Goal: Task Accomplishment & Management: Use online tool/utility

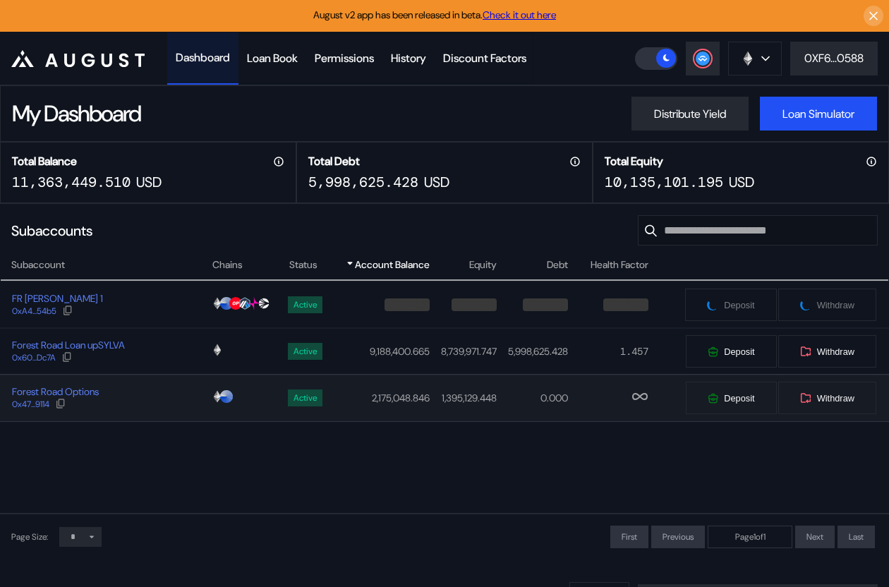
click at [165, 399] on div "Forest Road Options 0x47...9114" at bounding box center [106, 397] width 210 height 25
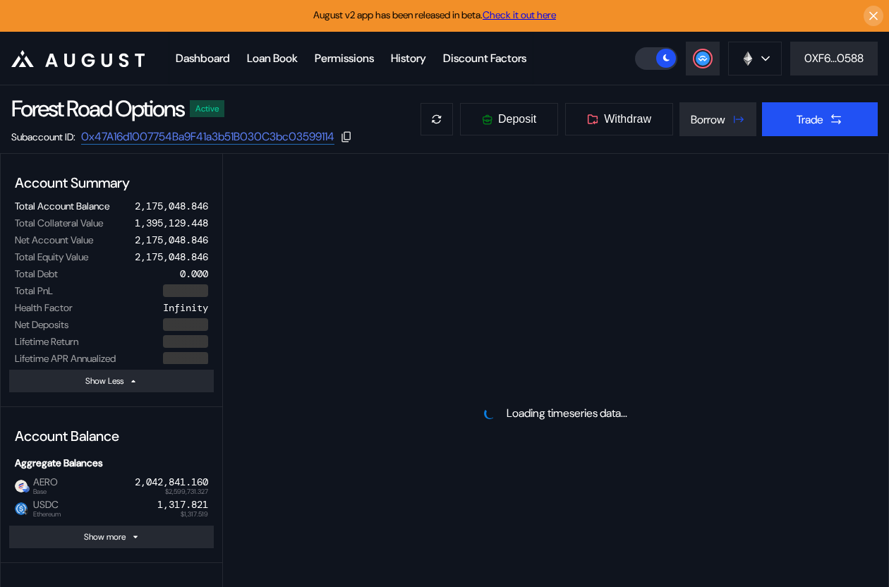
select select "*"
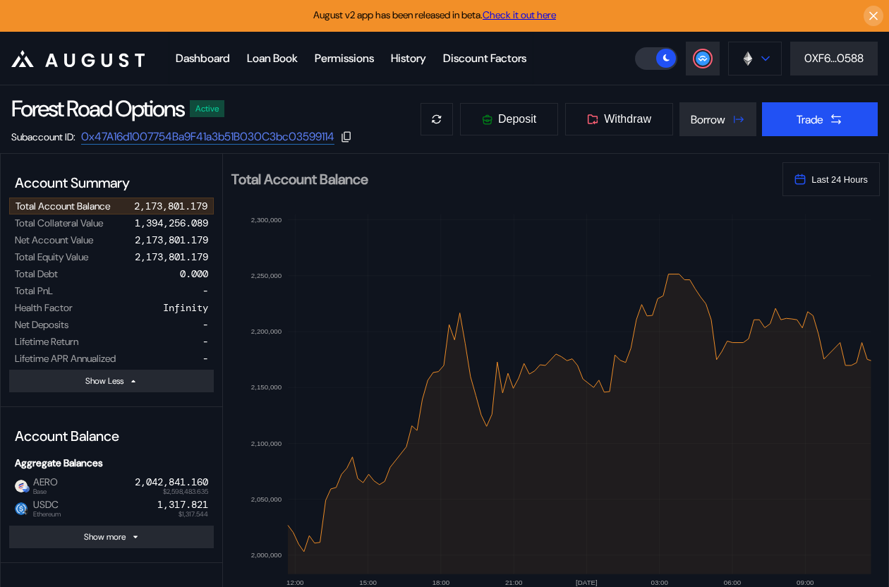
click at [755, 55] on button at bounding box center [755, 59] width 54 height 34
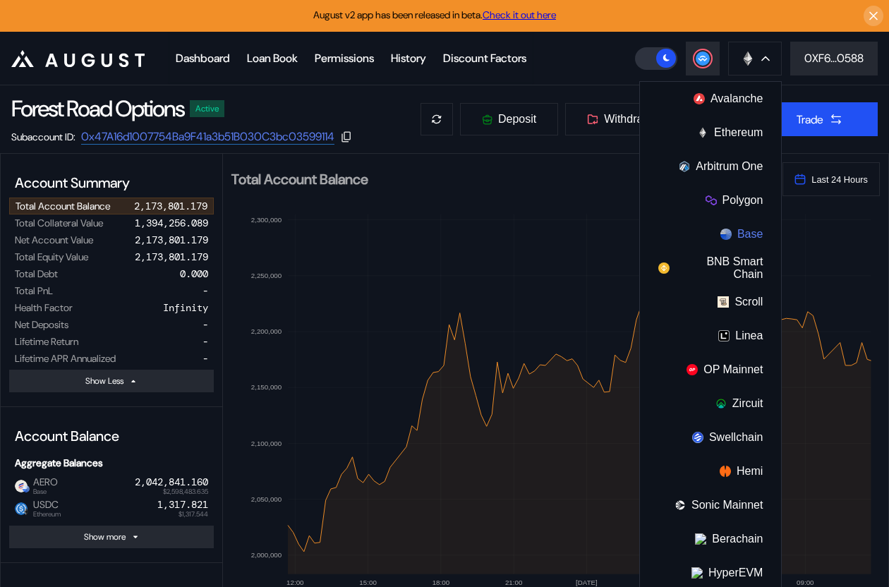
click at [731, 233] on button "Base" at bounding box center [710, 234] width 141 height 34
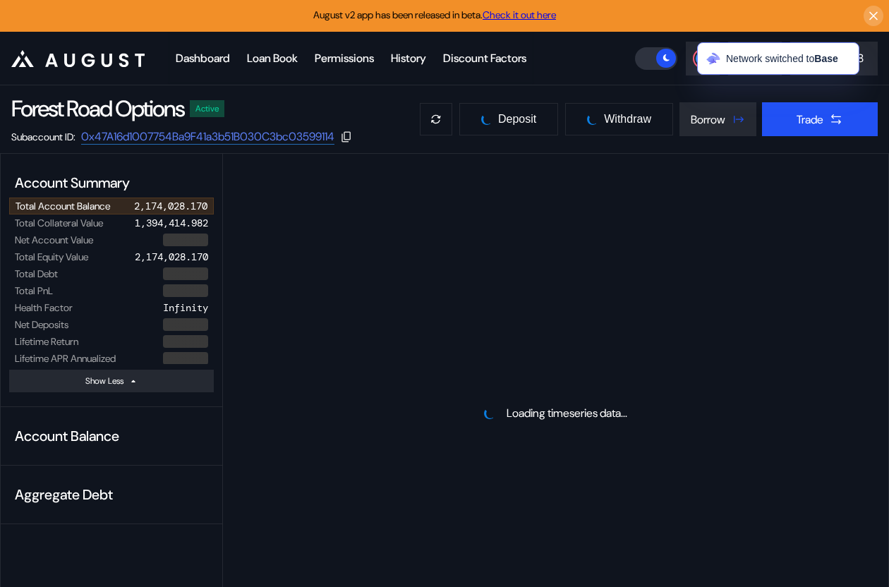
select select "*"
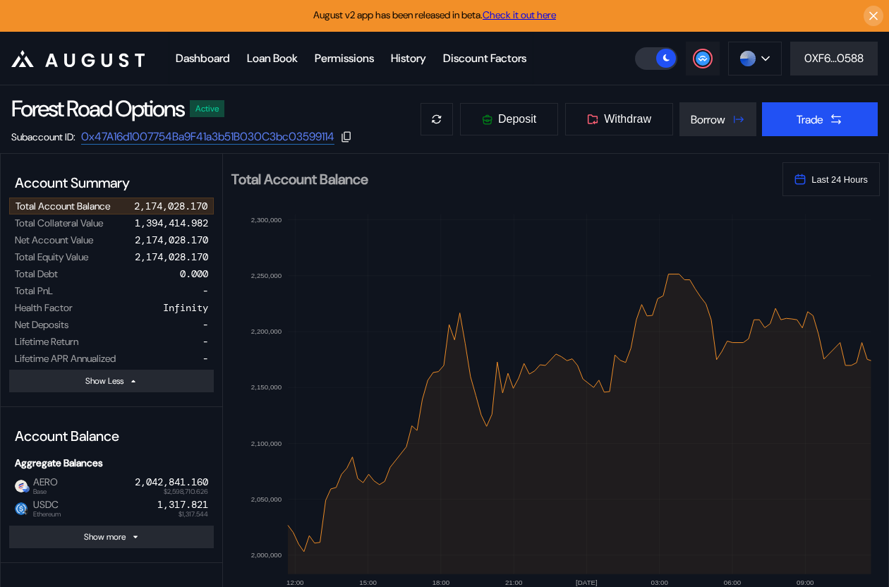
click at [707, 57] on div at bounding box center [702, 58] width 17 height 17
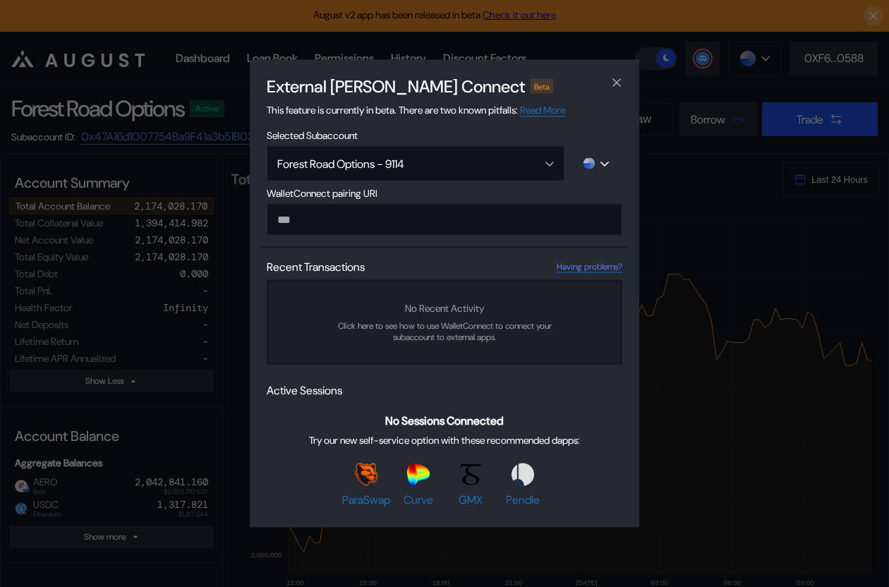
type input "**********"
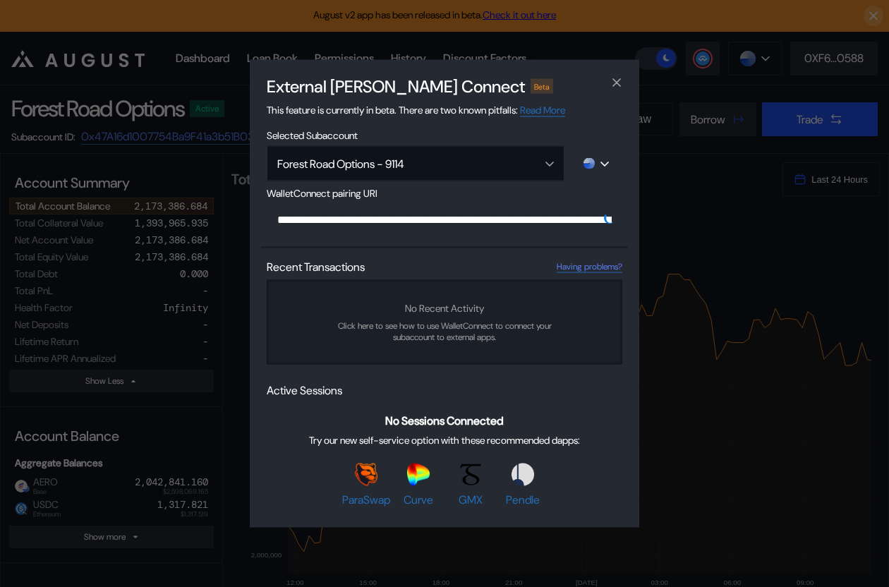
scroll to position [0, 863]
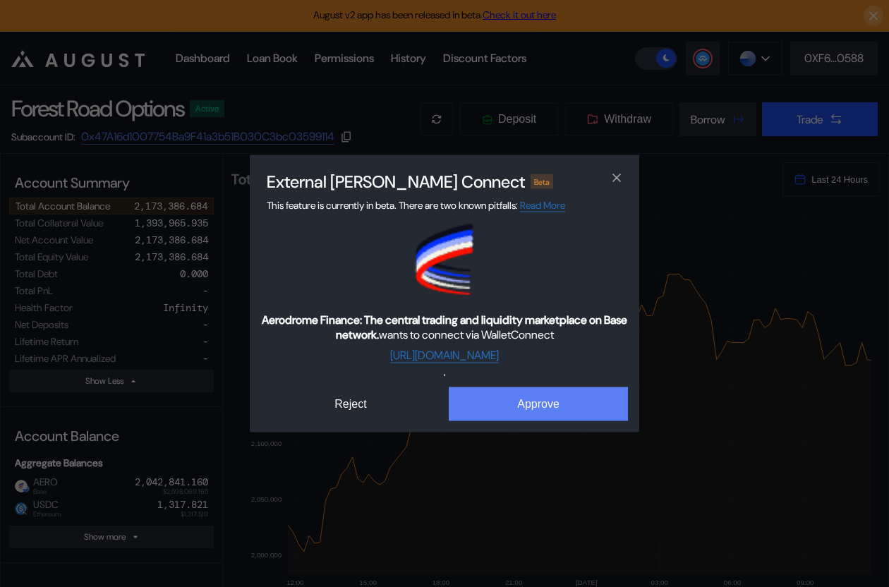
click at [543, 390] on button "Approve" at bounding box center [538, 404] width 179 height 34
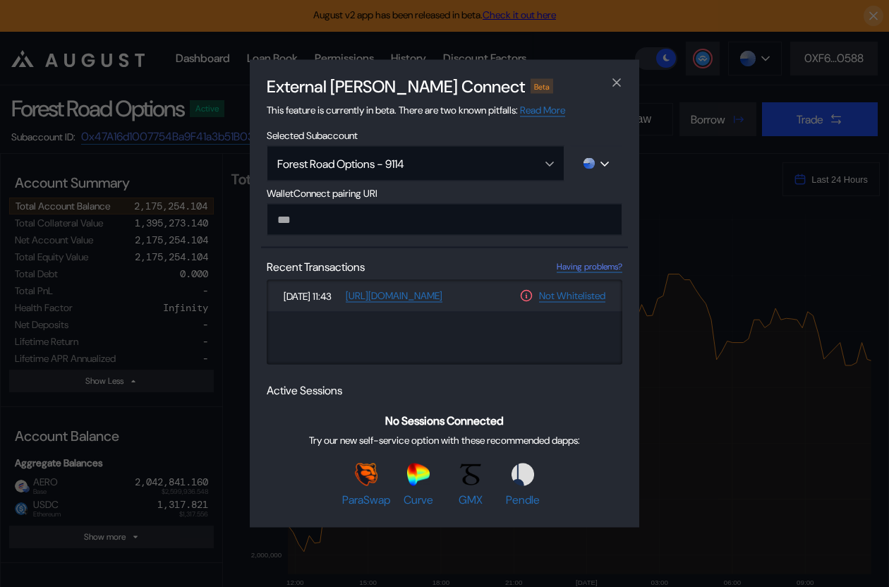
click at [171, 204] on div "External dApp Connect Beta This feature is currently in beta. There are two kno…" at bounding box center [444, 293] width 889 height 587
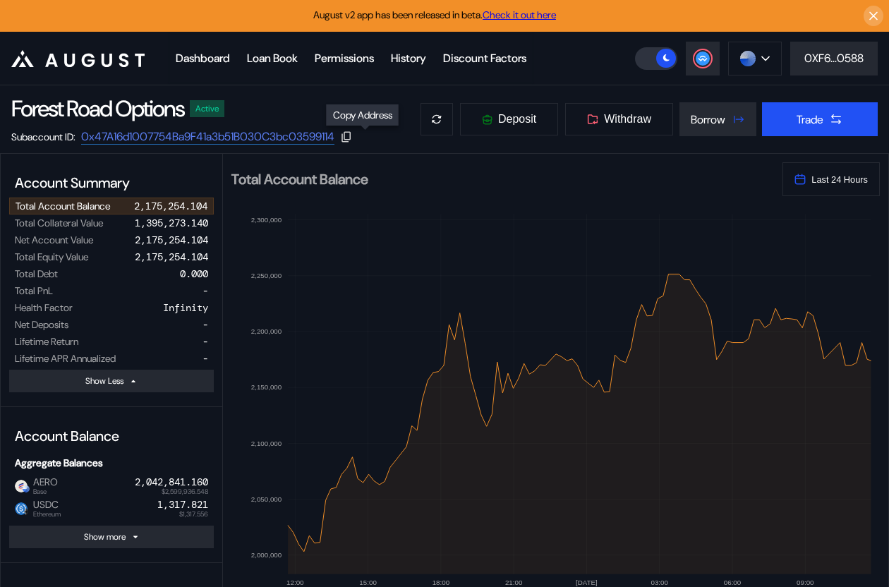
click at [353, 135] on icon at bounding box center [346, 136] width 13 height 13
click at [701, 73] on button at bounding box center [703, 59] width 34 height 34
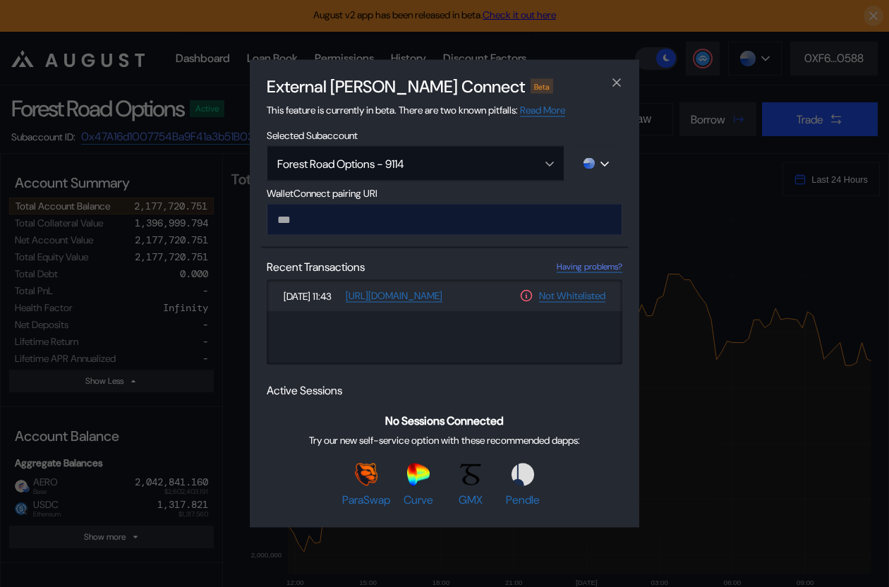
paste input "**********"
type input "**********"
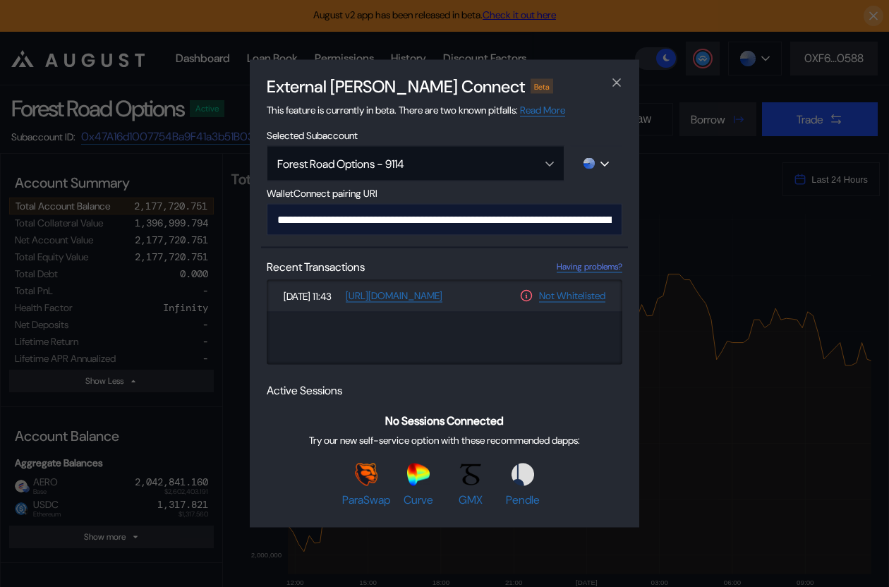
scroll to position [0, 848]
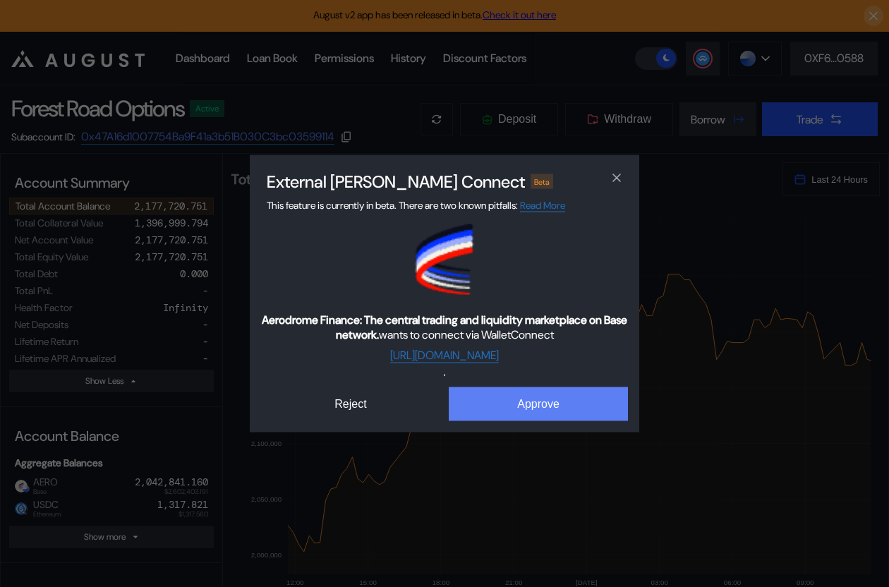
click at [534, 404] on button "Approve" at bounding box center [538, 404] width 179 height 34
